Goal: Task Accomplishment & Management: Manage account settings

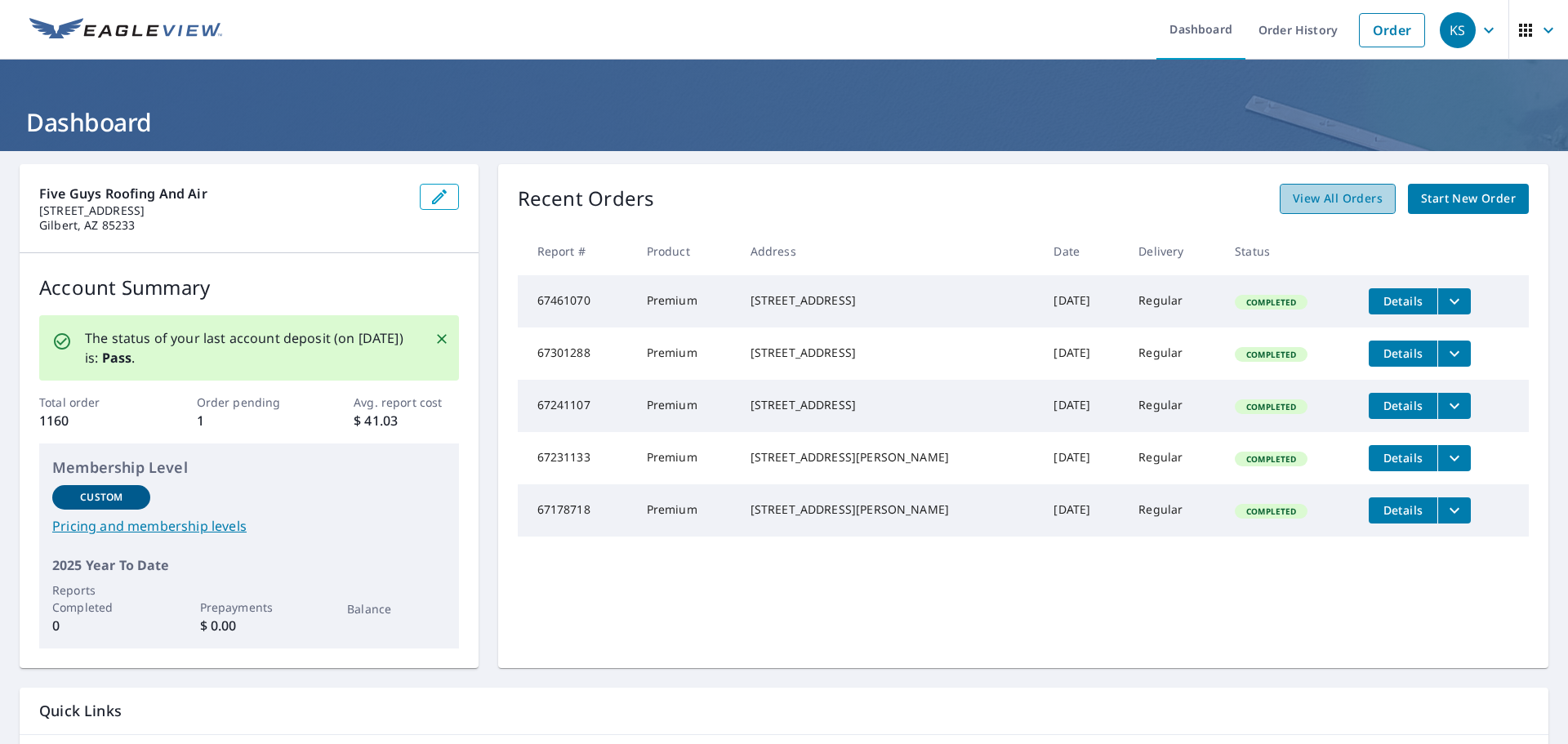
click at [1337, 196] on span "View All Orders" at bounding box center [1337, 198] width 90 height 20
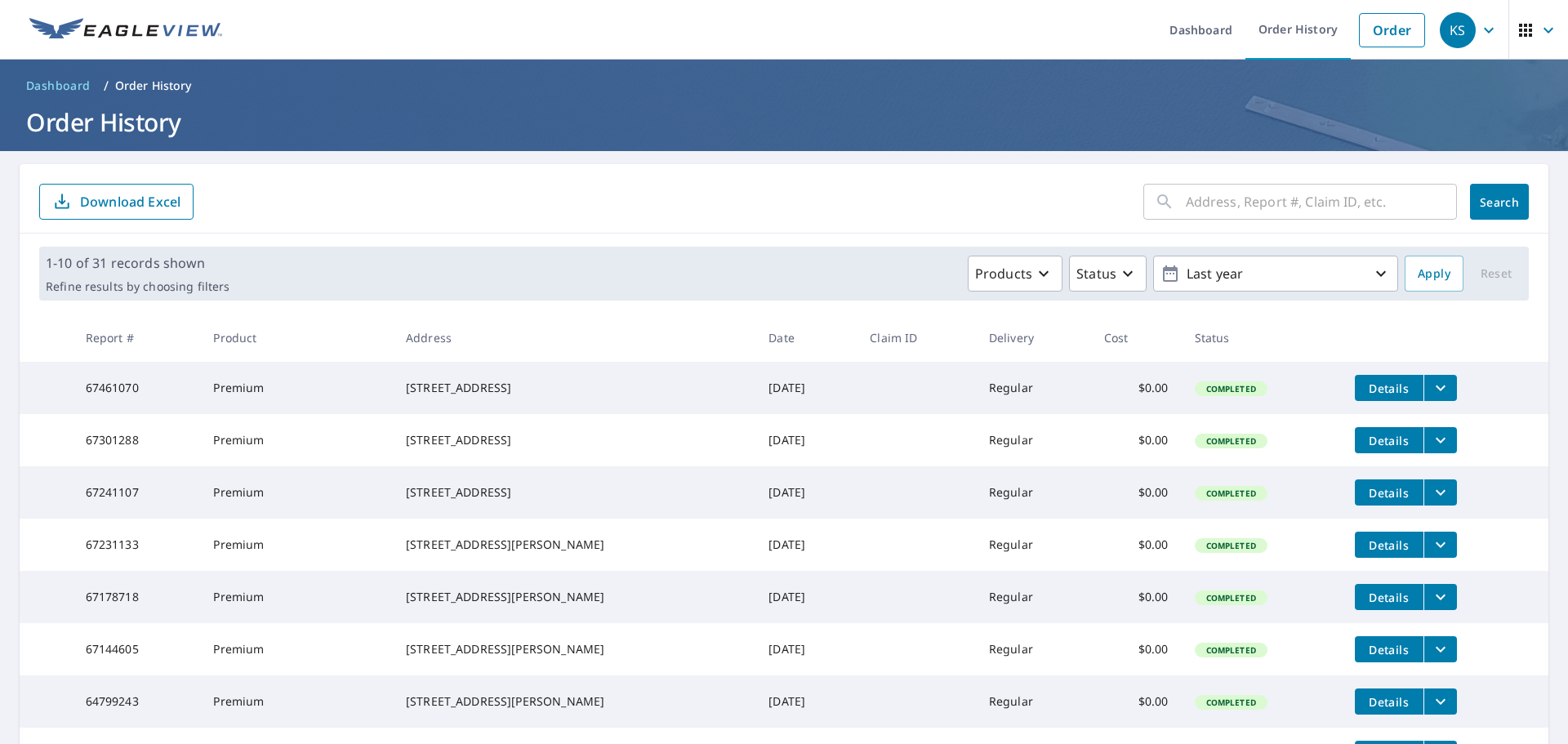
click at [1188, 210] on input "text" at bounding box center [1322, 202] width 271 height 46
type input "7500 e angus"
click button "Search" at bounding box center [1500, 201] width 59 height 36
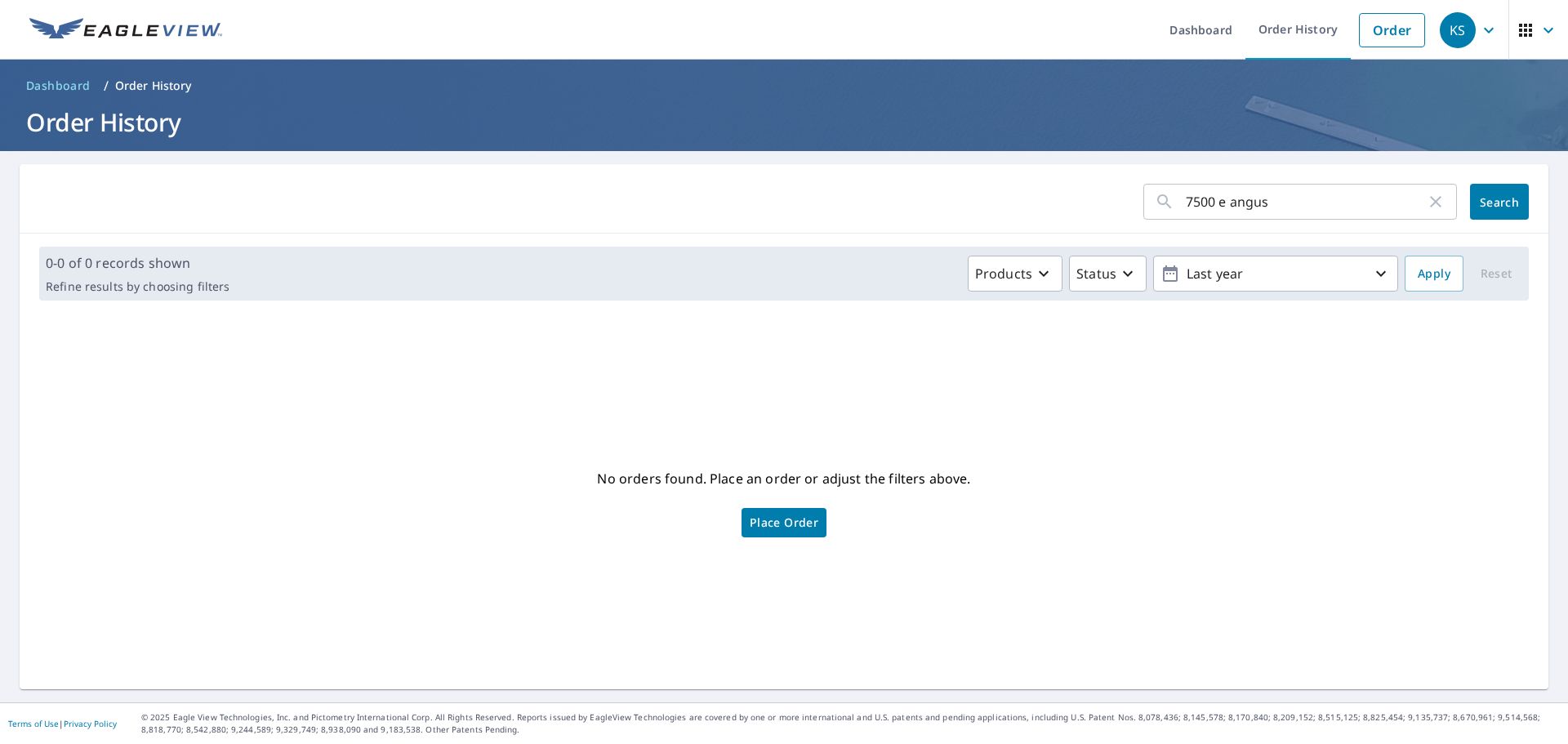
click at [780, 527] on span "Place Order" at bounding box center [784, 522] width 68 height 8
